Goal: Information Seeking & Learning: Check status

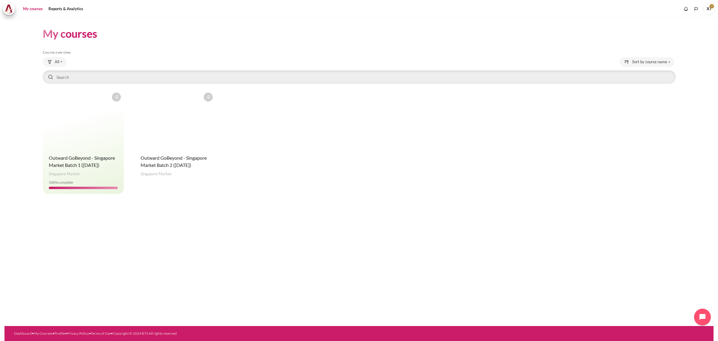
click at [181, 139] on figure "Content" at bounding box center [175, 119] width 81 height 60
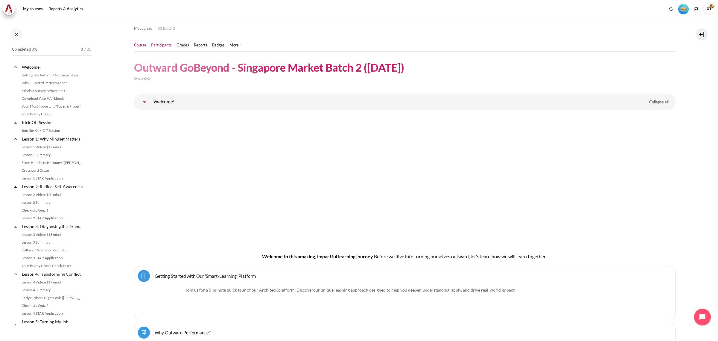
click at [158, 44] on link "Participants" at bounding box center [161, 45] width 21 height 6
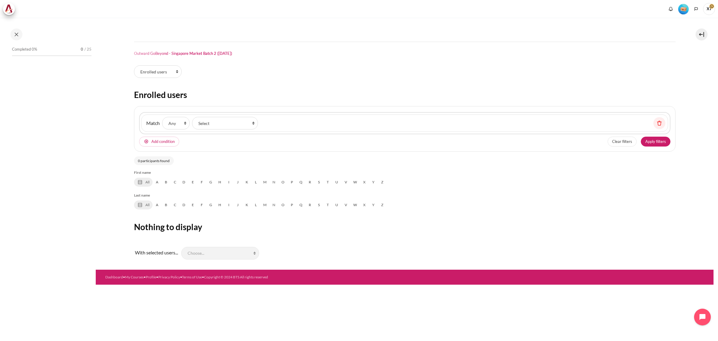
select select "groups"
select select "4980"
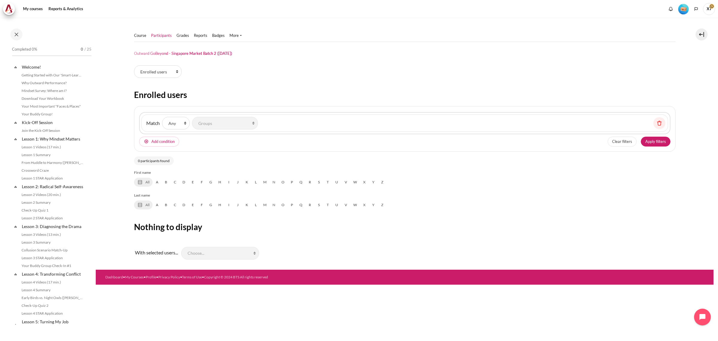
scroll to position [11, 0]
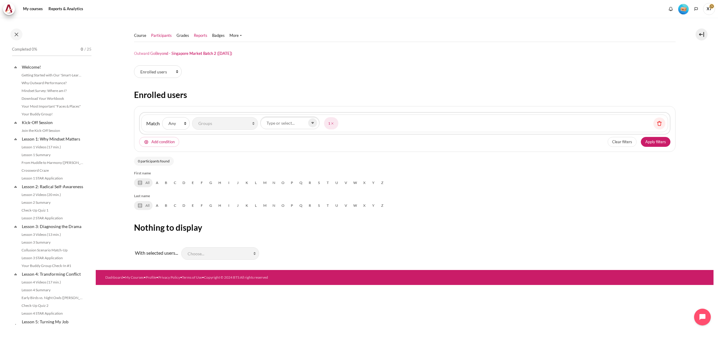
click at [198, 36] on link "Reports" at bounding box center [200, 36] width 13 height 6
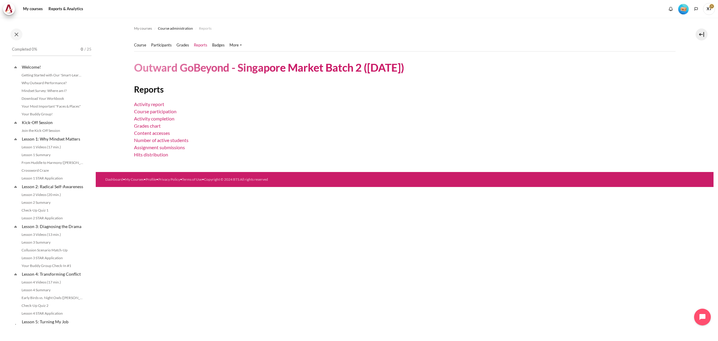
click at [237, 204] on div "My courses Course administration Reports Course" at bounding box center [405, 179] width 618 height 323
click at [155, 111] on link "Course participation" at bounding box center [155, 111] width 42 height 6
